Goal: Check status: Check status

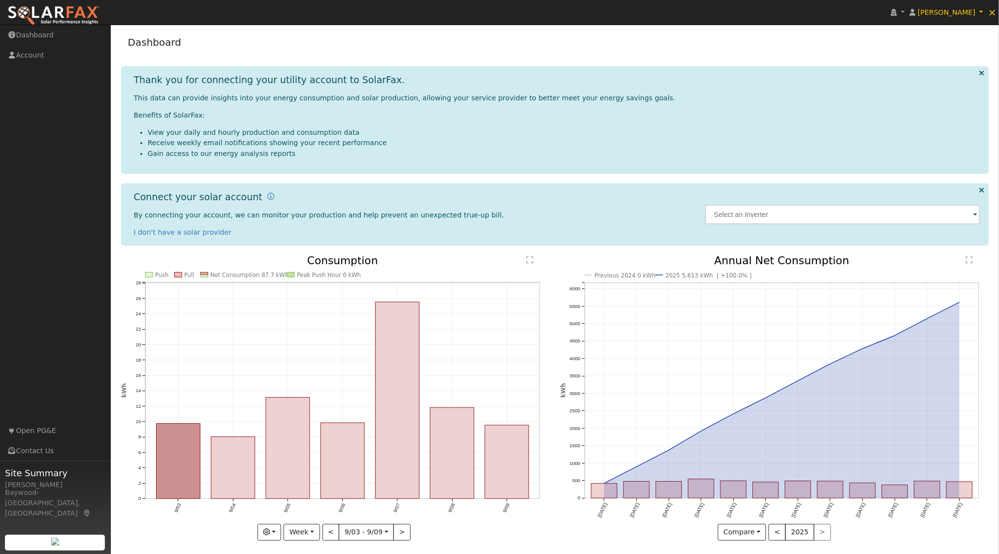
scroll to position [4, 0]
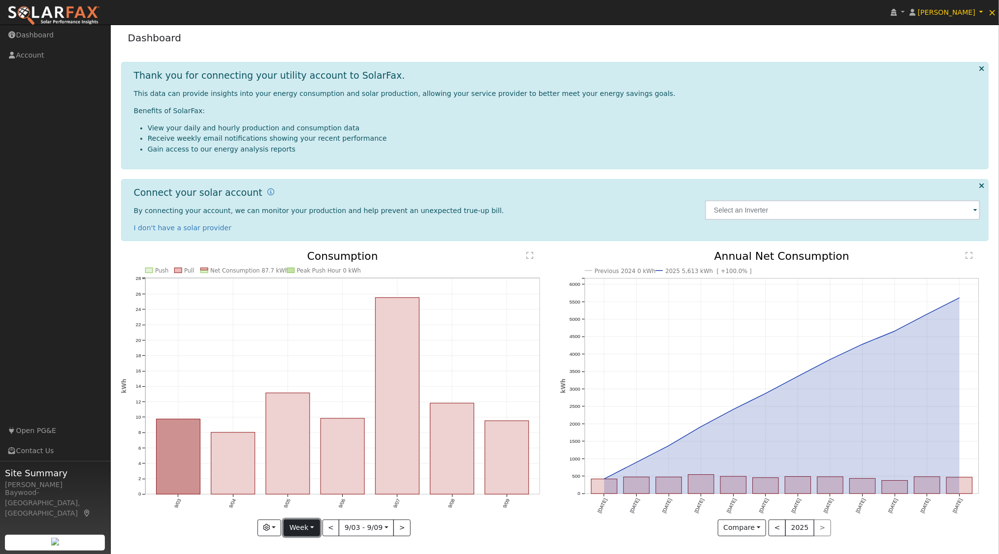
click at [316, 529] on button "Week" at bounding box center [302, 528] width 36 height 17
click at [303, 491] on link "Year" at bounding box center [318, 494] width 68 height 14
type input "[DATE]"
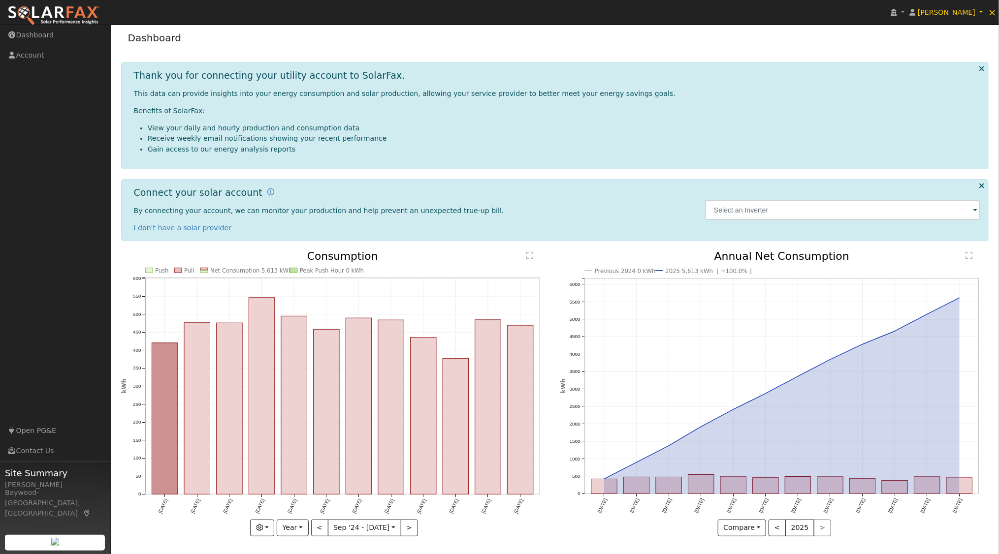
scroll to position [0, 0]
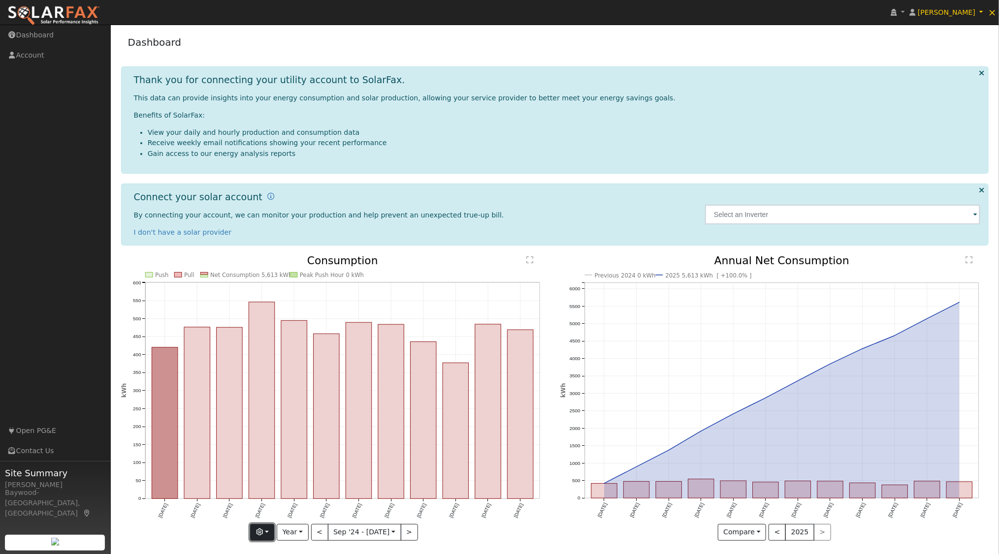
click at [270, 532] on button "button" at bounding box center [262, 532] width 24 height 17
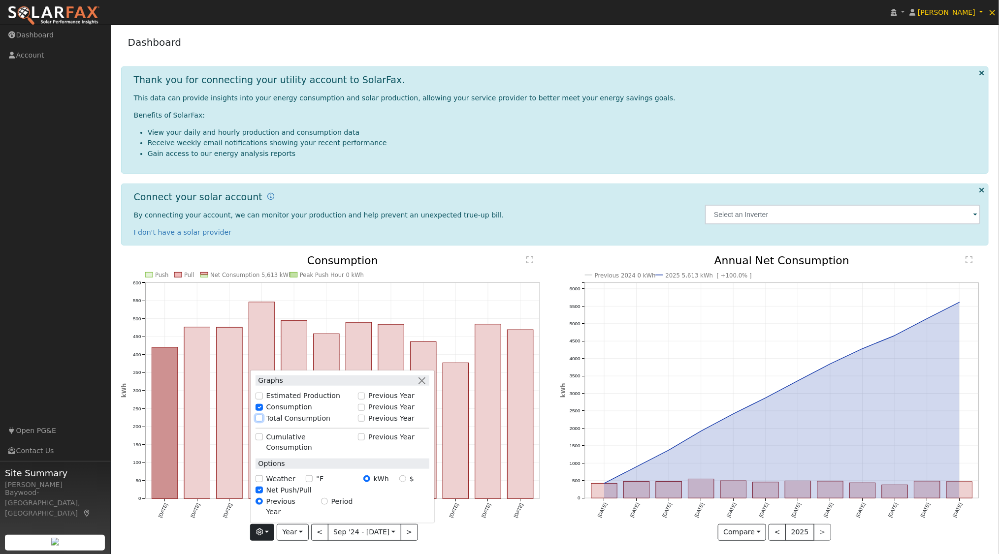
click at [261, 422] on input "Total Consumption" at bounding box center [258, 418] width 7 height 7
checkbox input "true"
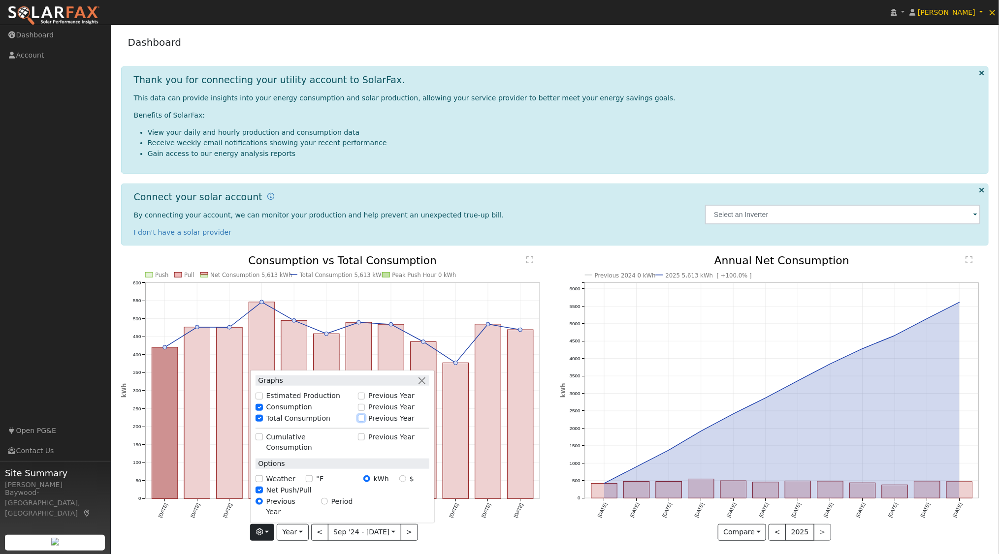
click at [365, 422] on input "Previous Year" at bounding box center [361, 418] width 7 height 7
checkbox input "true"
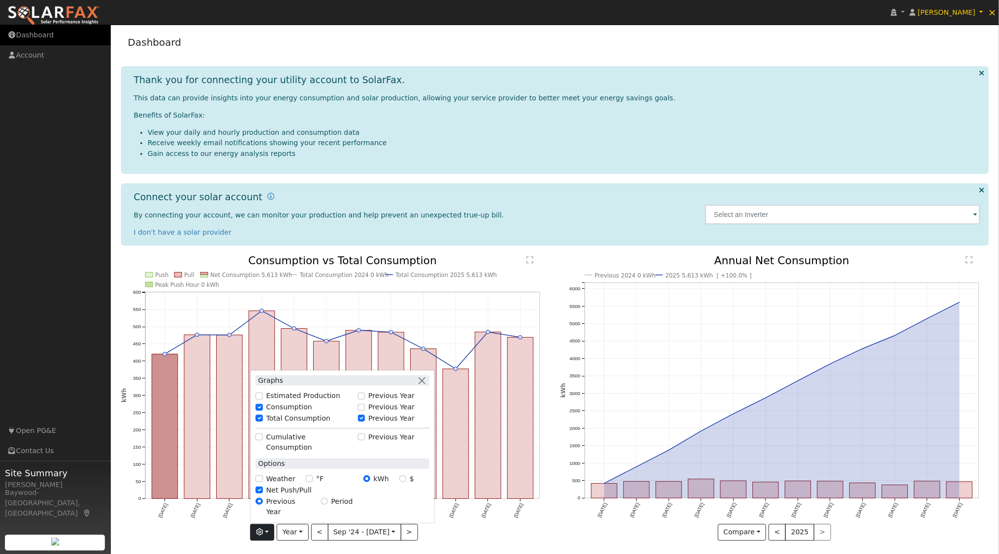
click at [38, 28] on link "Dashboard" at bounding box center [55, 35] width 111 height 20
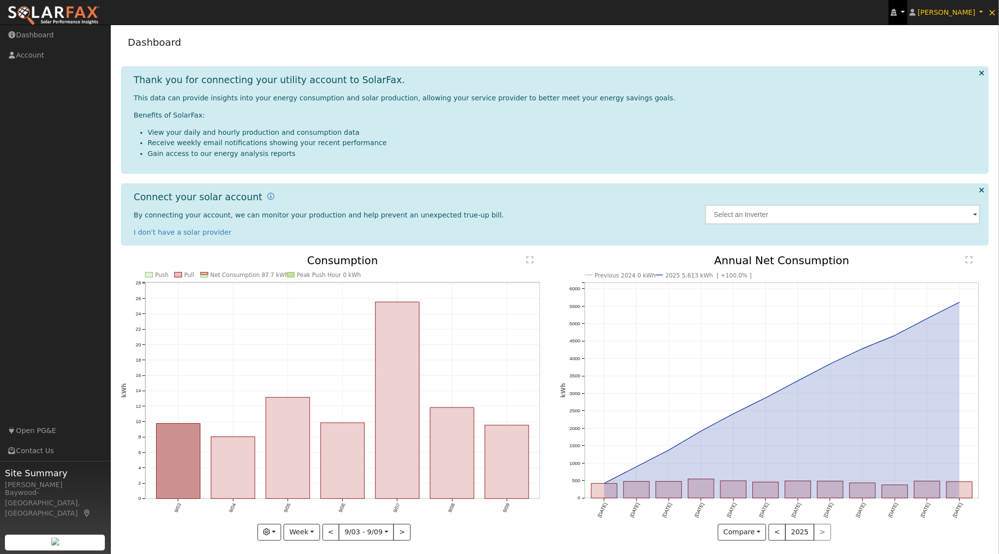
click at [904, 18] on link at bounding box center [898, 12] width 19 height 25
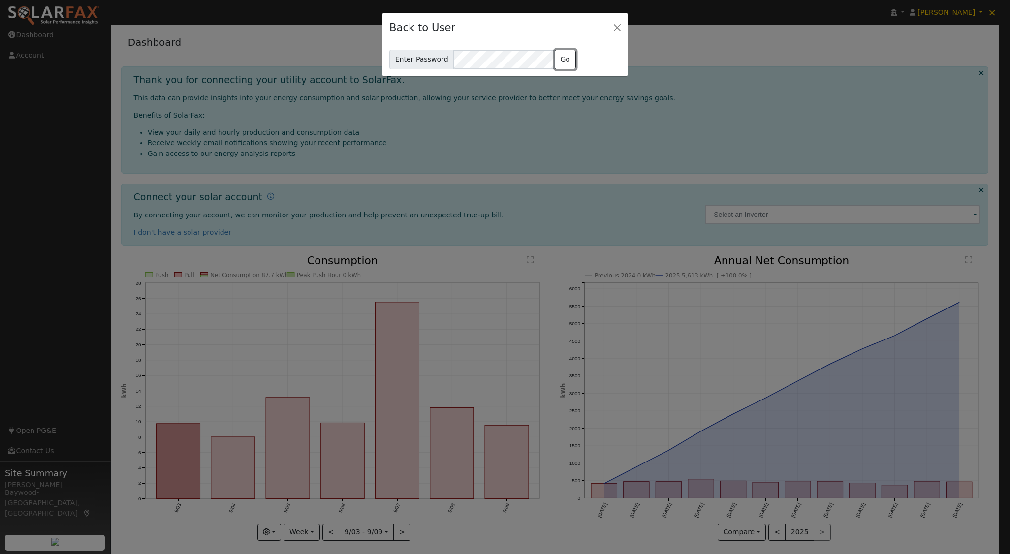
click at [563, 58] on button "Go" at bounding box center [565, 60] width 21 height 20
